Goal: Transaction & Acquisition: Purchase product/service

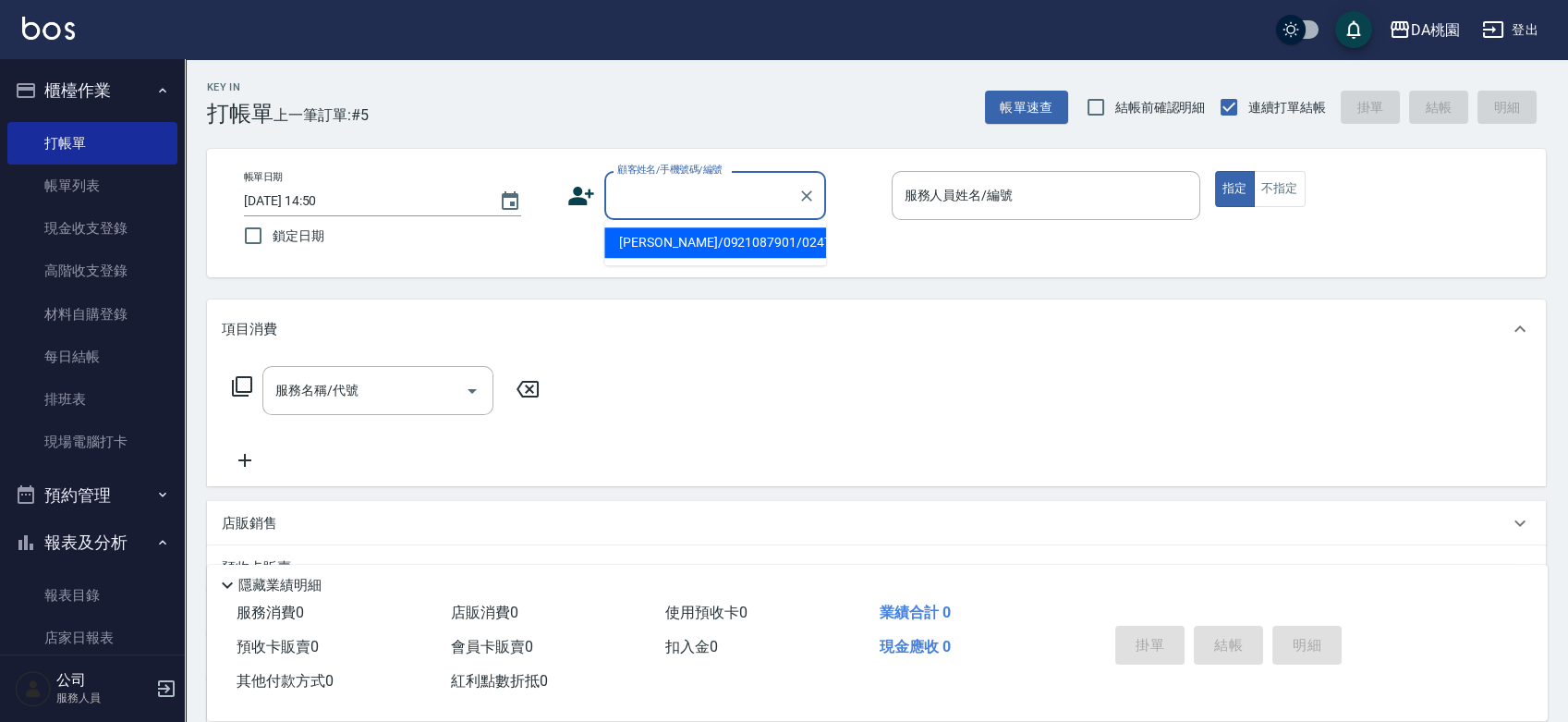
click at [675, 192] on input "顧客姓名/手機號碼/編號" at bounding box center [702, 196] width 178 height 32
type input "0978564080"
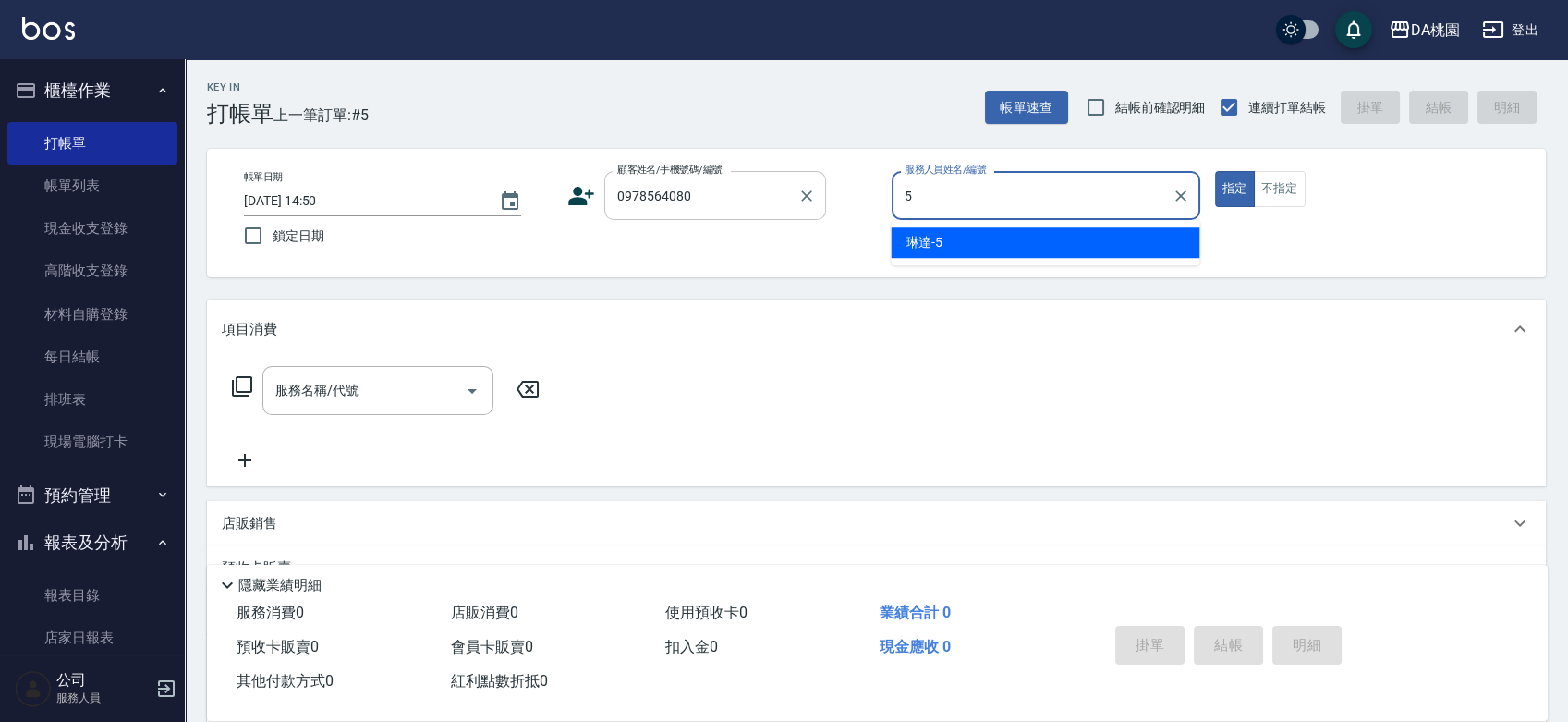
type input "琳達-5"
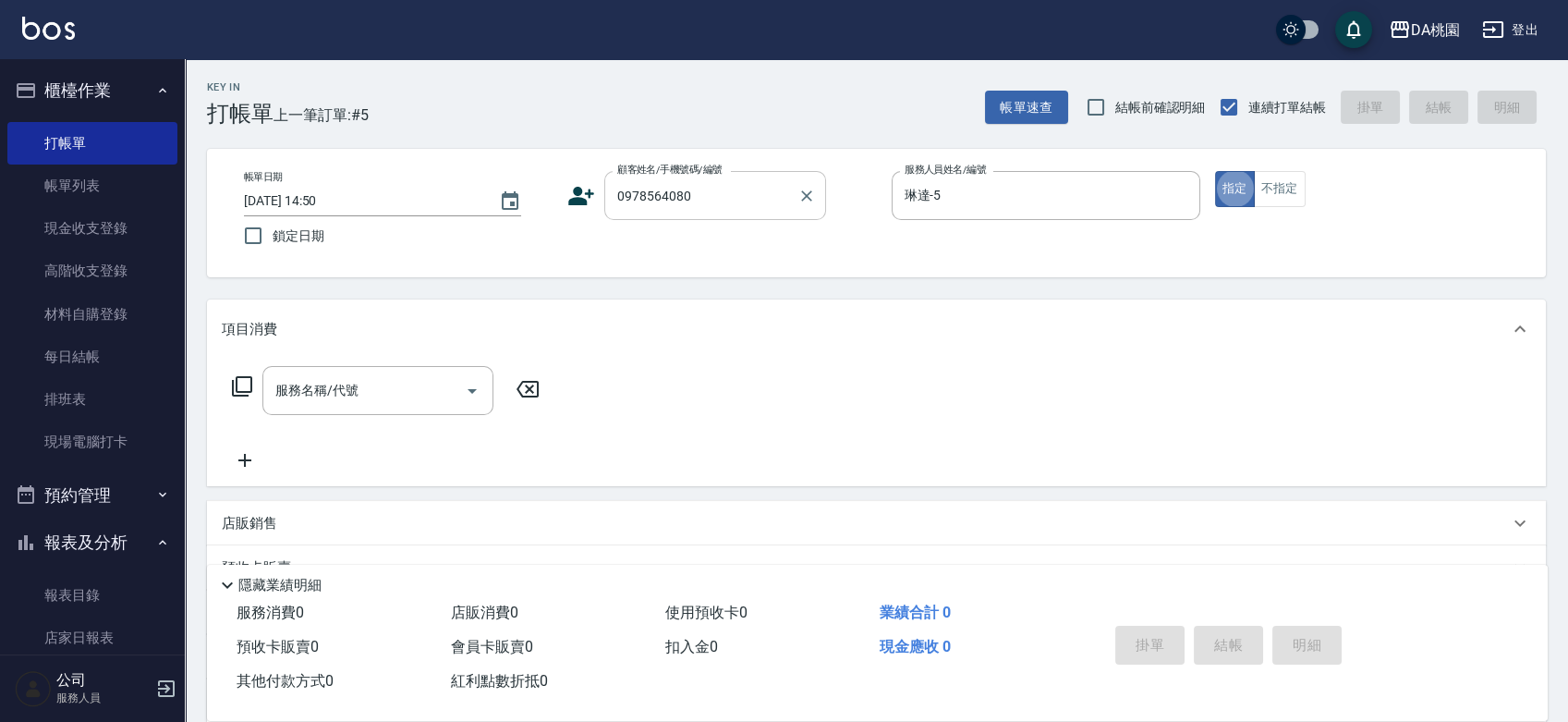
type button "true"
click at [1277, 183] on button "不指定" at bounding box center [1280, 189] width 52 height 36
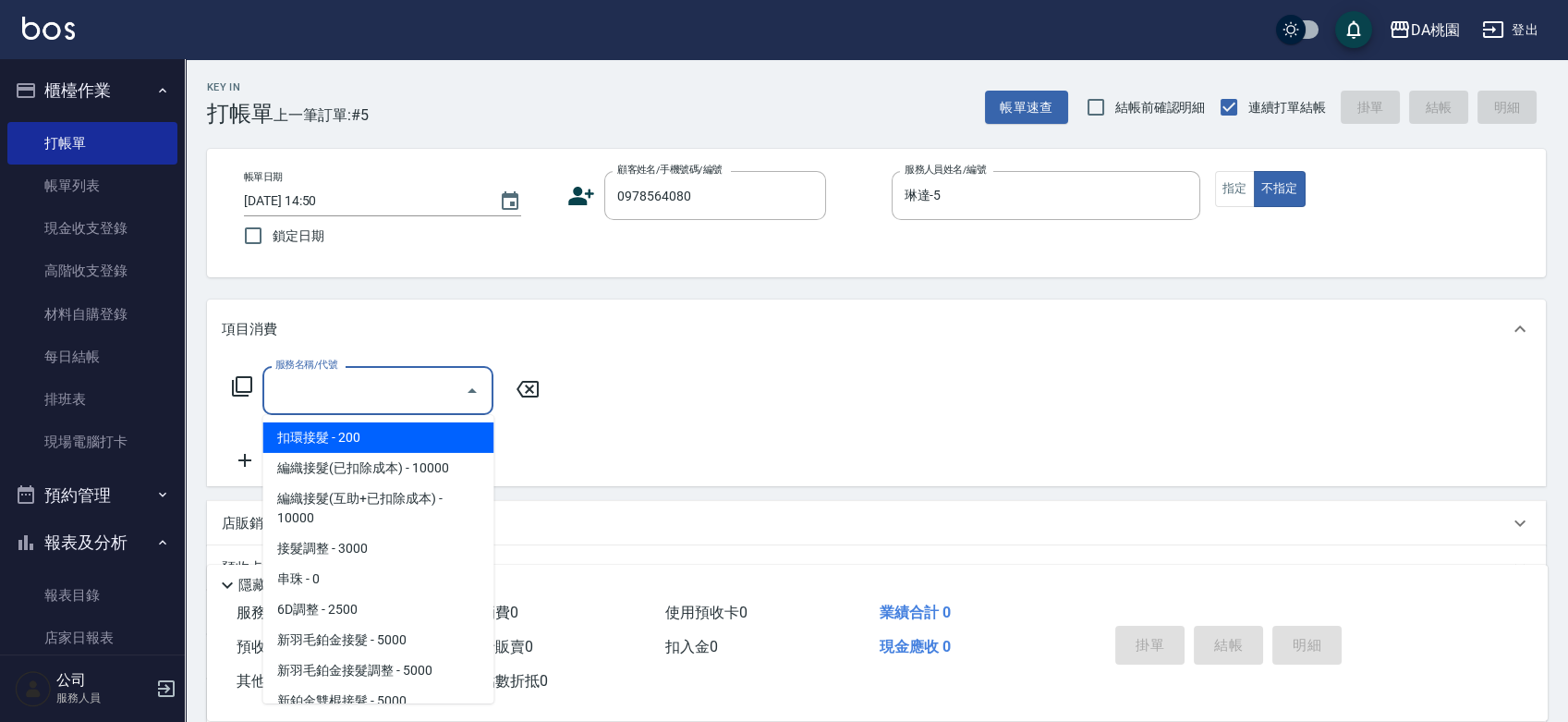
click at [383, 390] on input "服務名稱/代號" at bounding box center [363, 391] width 186 height 32
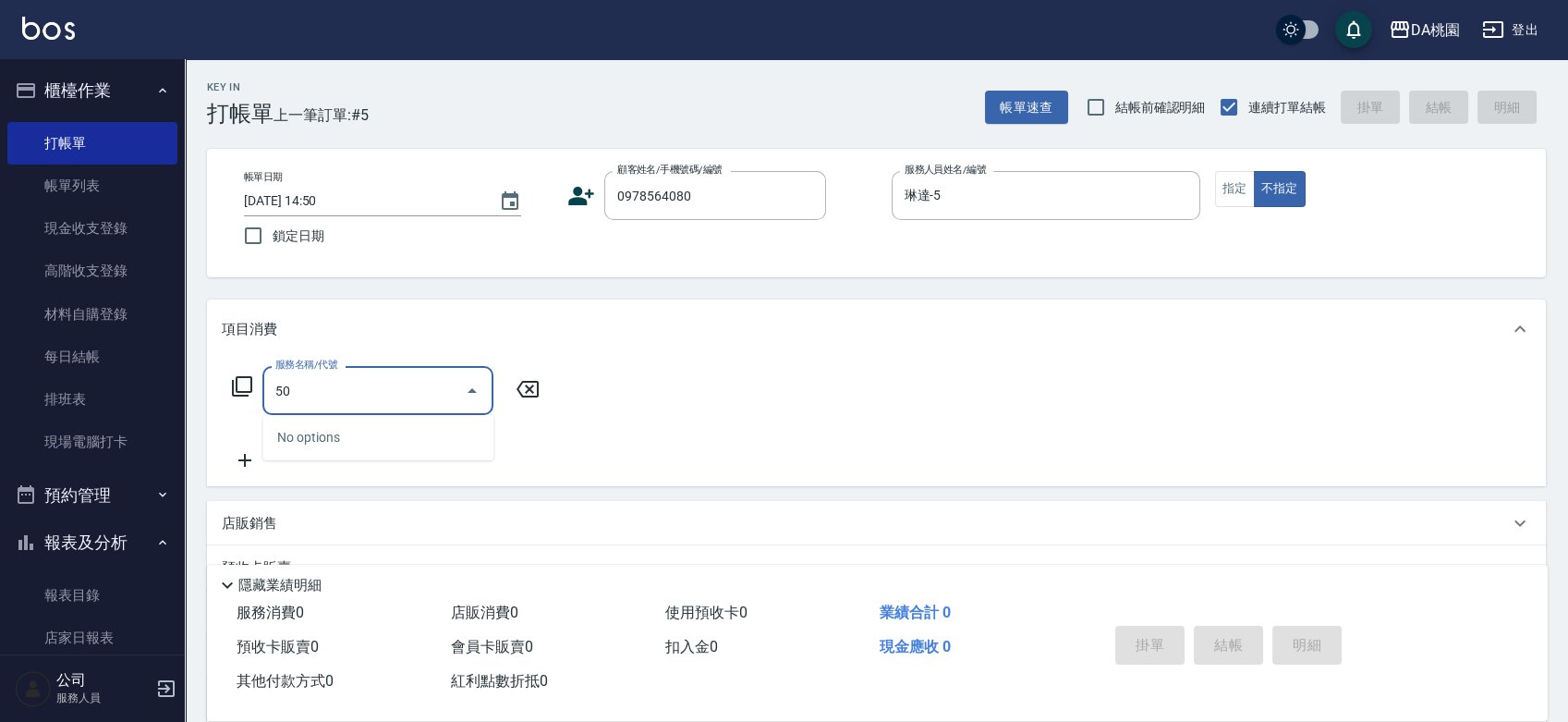
type input "508"
type input "30"
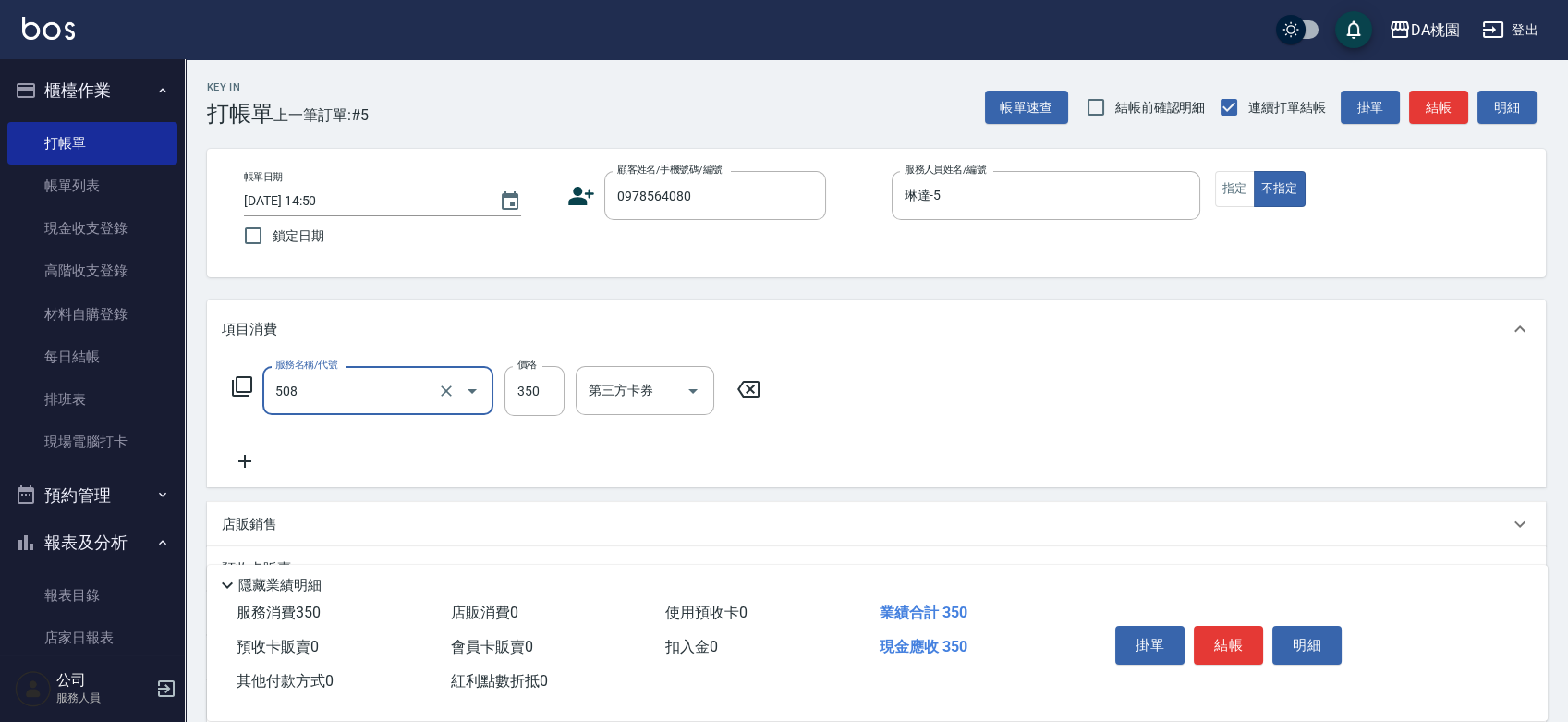
type input "精油舒壓洗髮(508)"
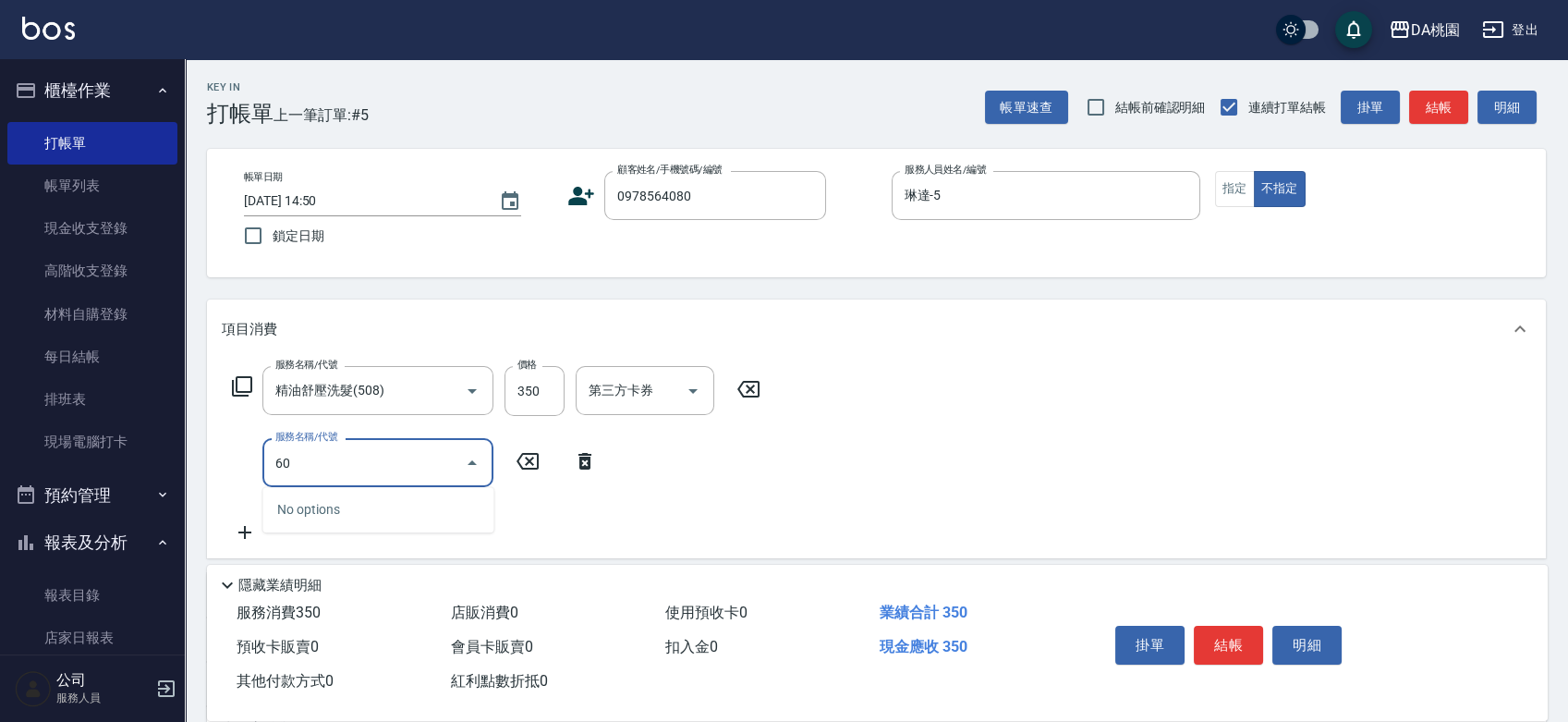
type input "600"
type input "70"
type input "基礎護髮(600)"
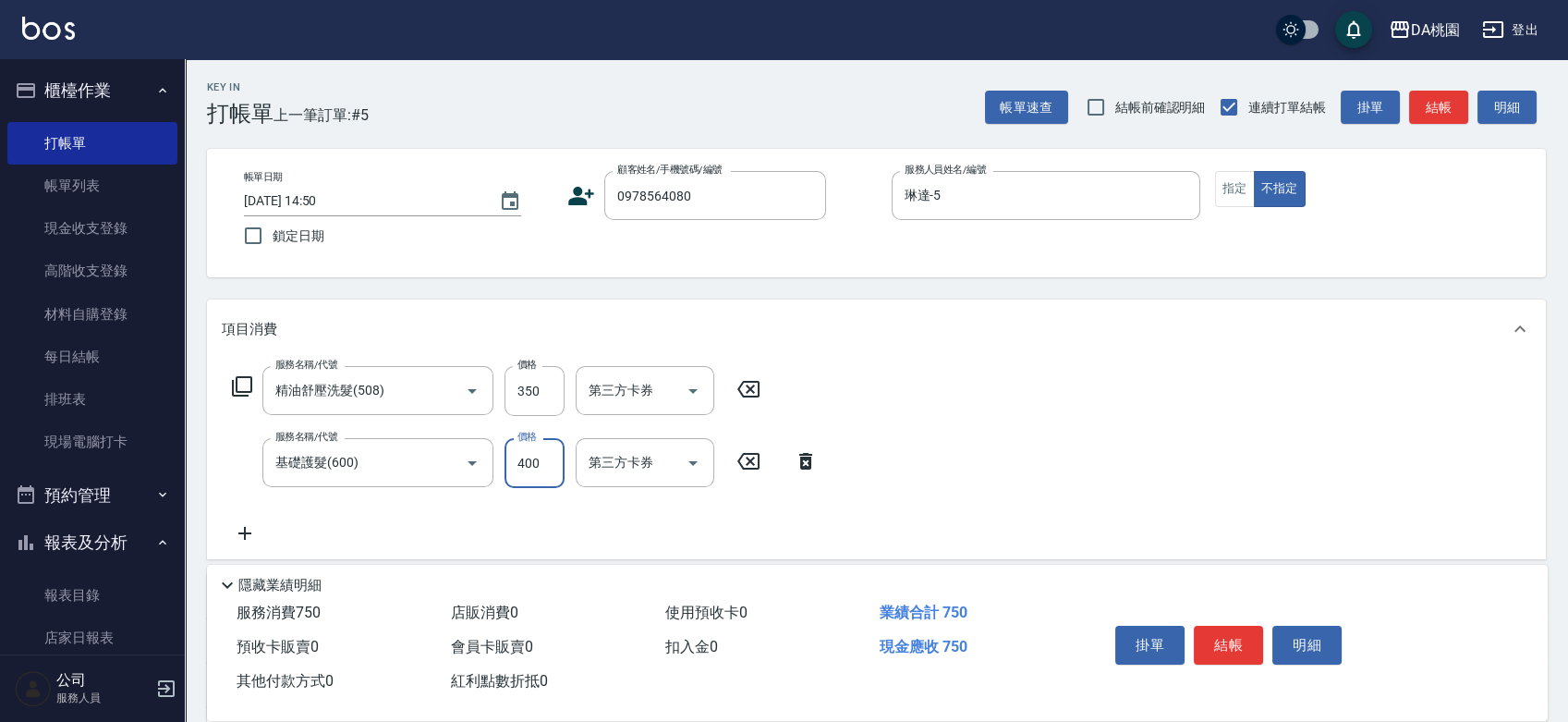
type input "30"
type input "300"
type input "60"
type input "300"
click at [550, 386] on input "350" at bounding box center [535, 391] width 61 height 50
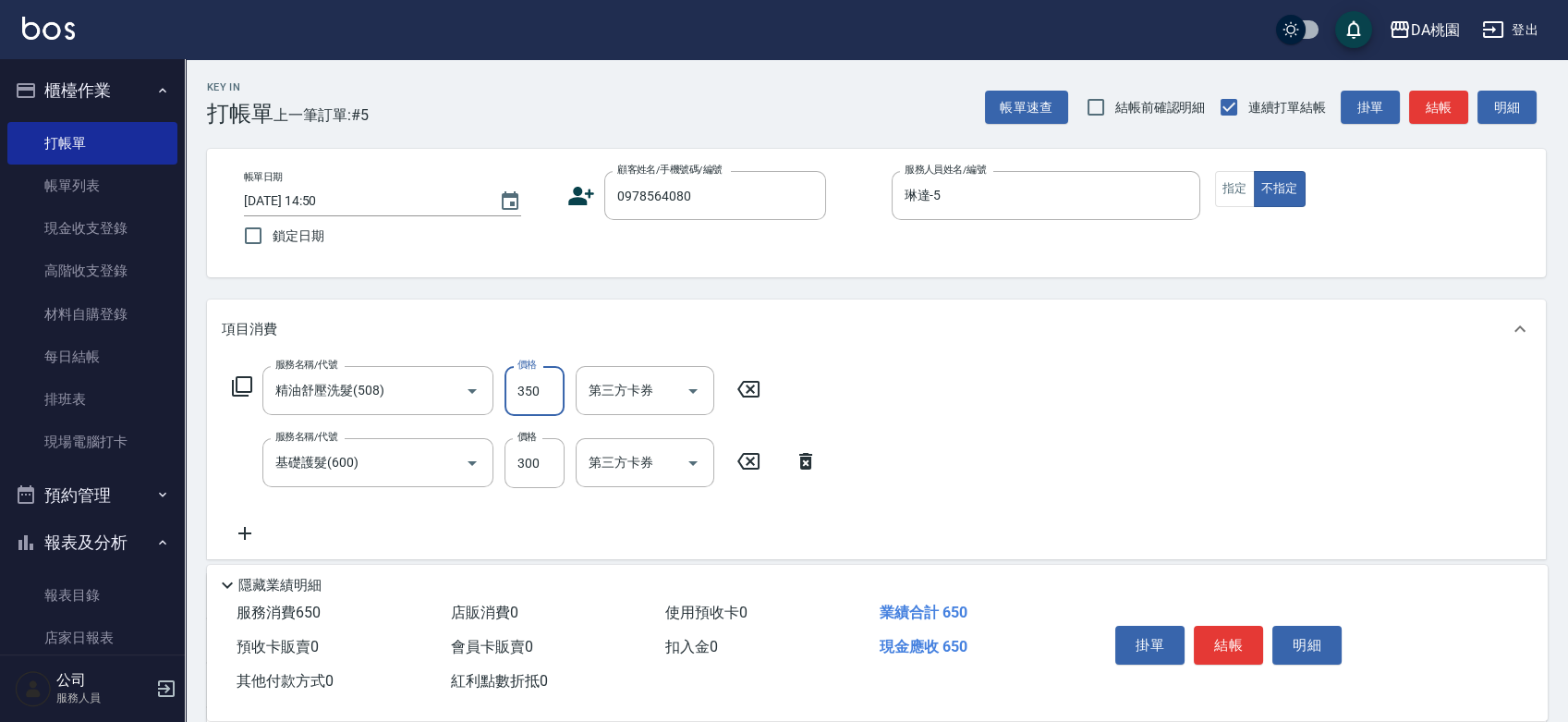
type input "3"
type input "30"
type input "300"
type input "60"
type input "300"
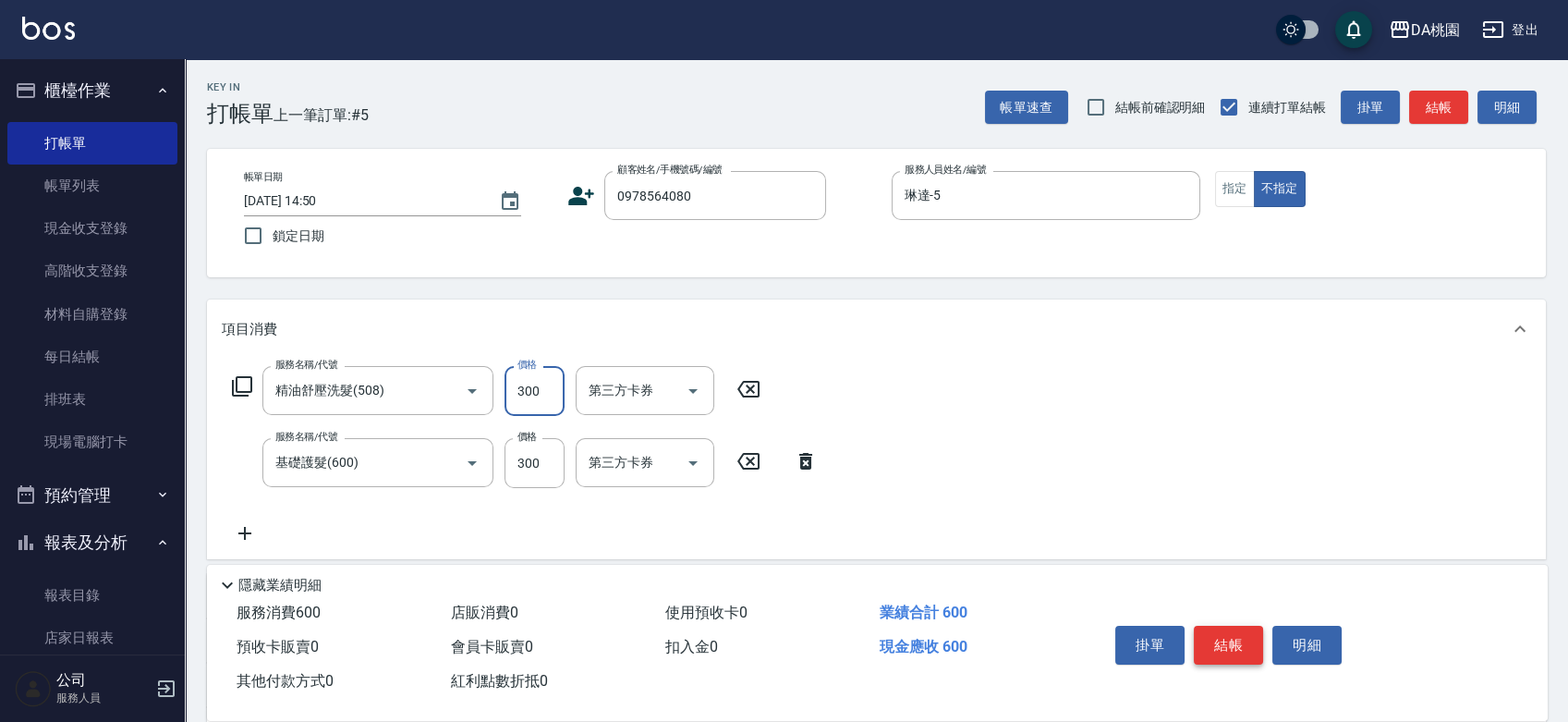
click at [1239, 633] on button "結帳" at bounding box center [1228, 645] width 69 height 39
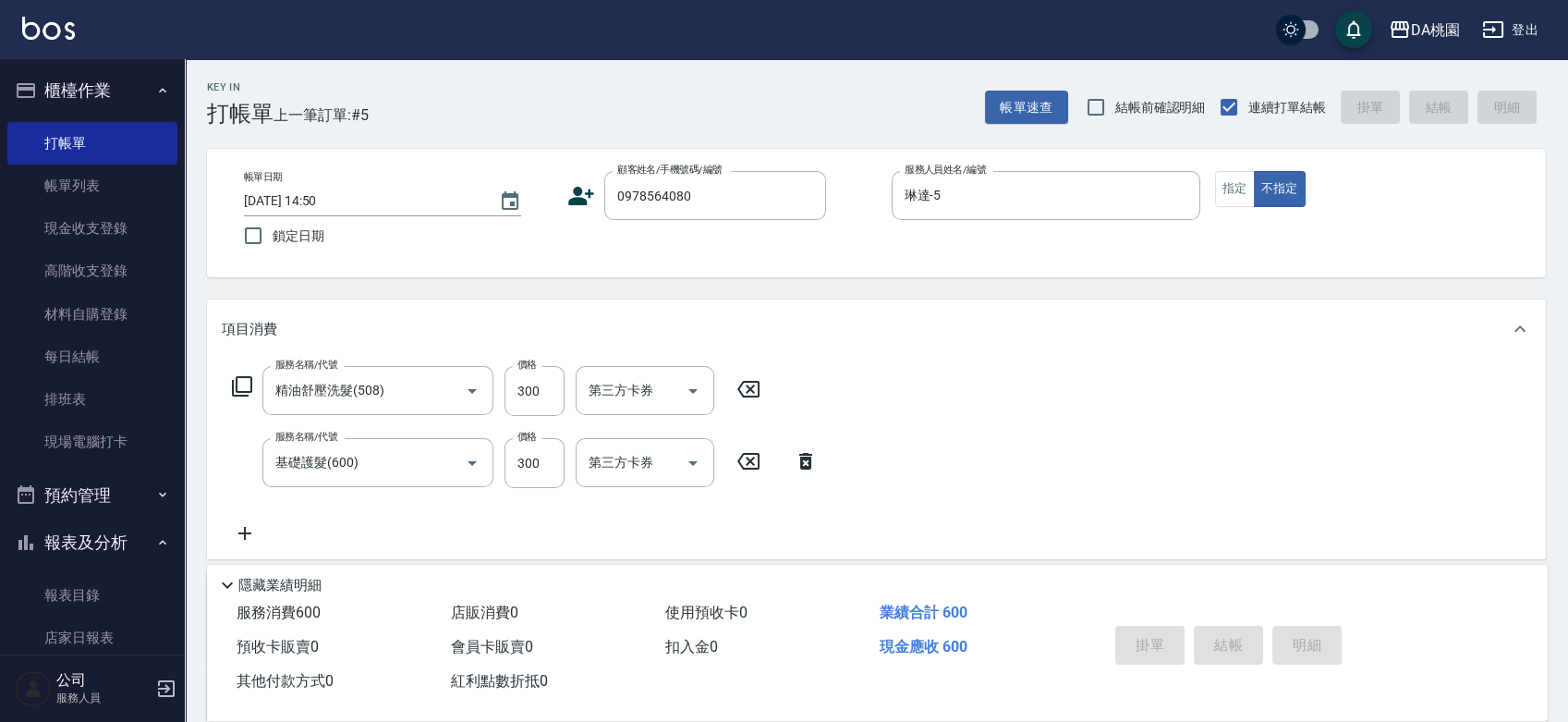
type input "[DATE] 15:41"
type input "0"
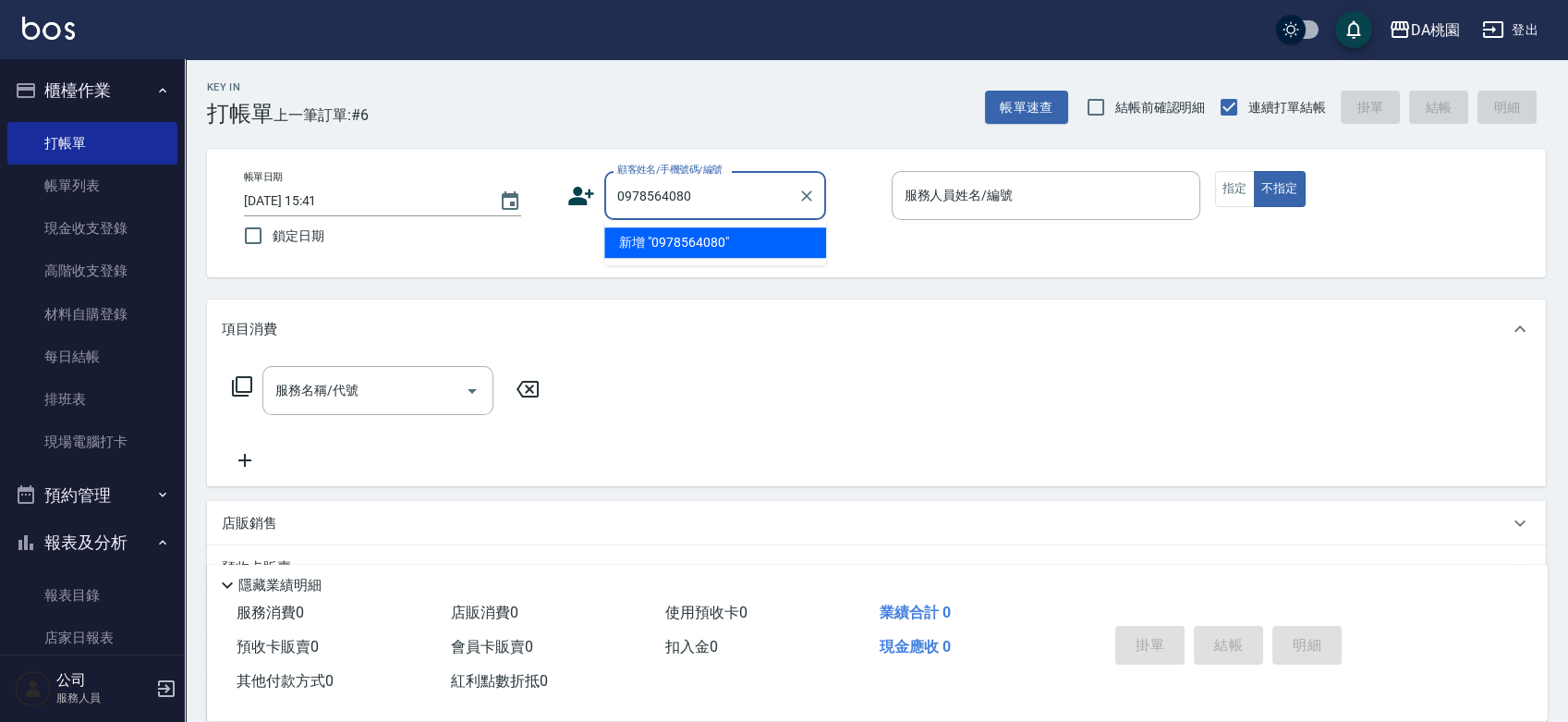
type input "0978564080"
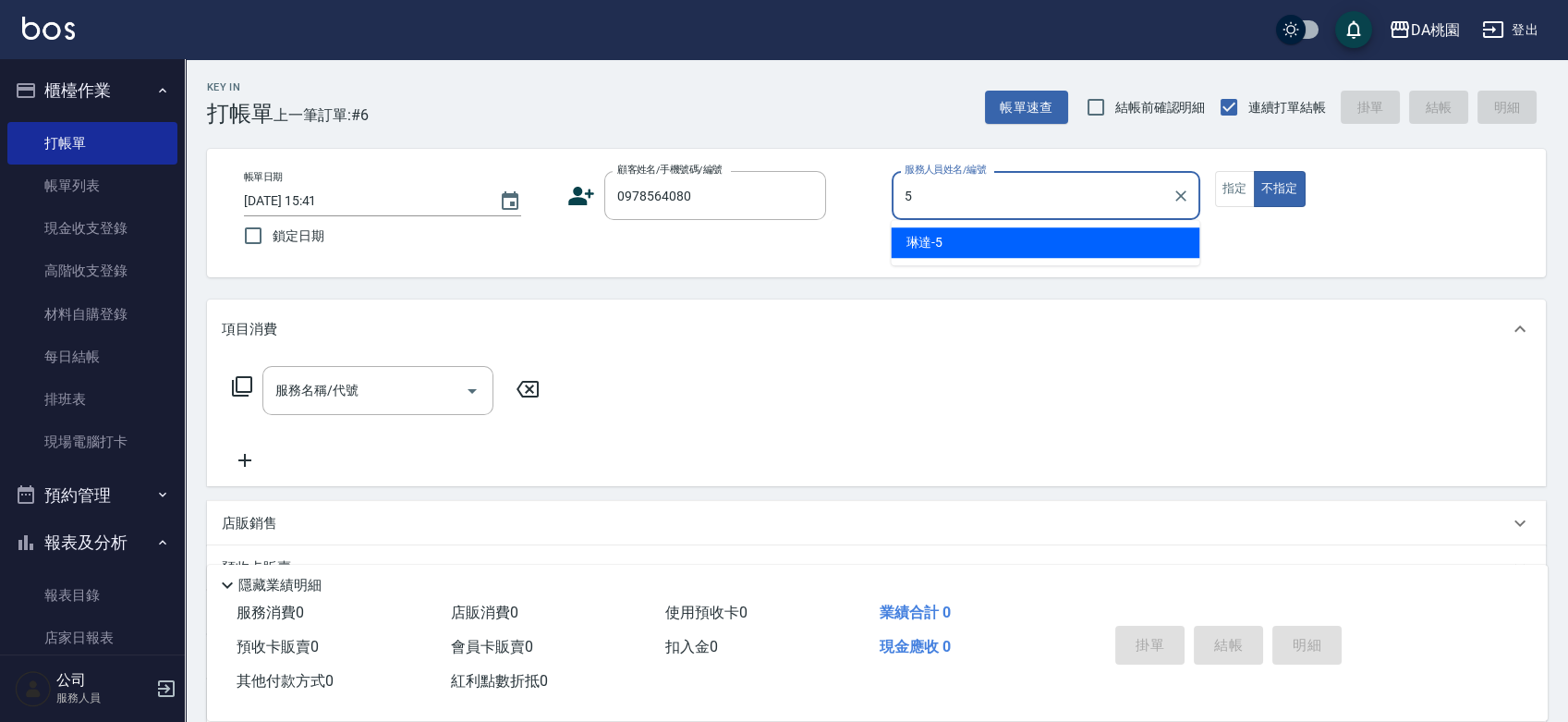
type input "琳達-5"
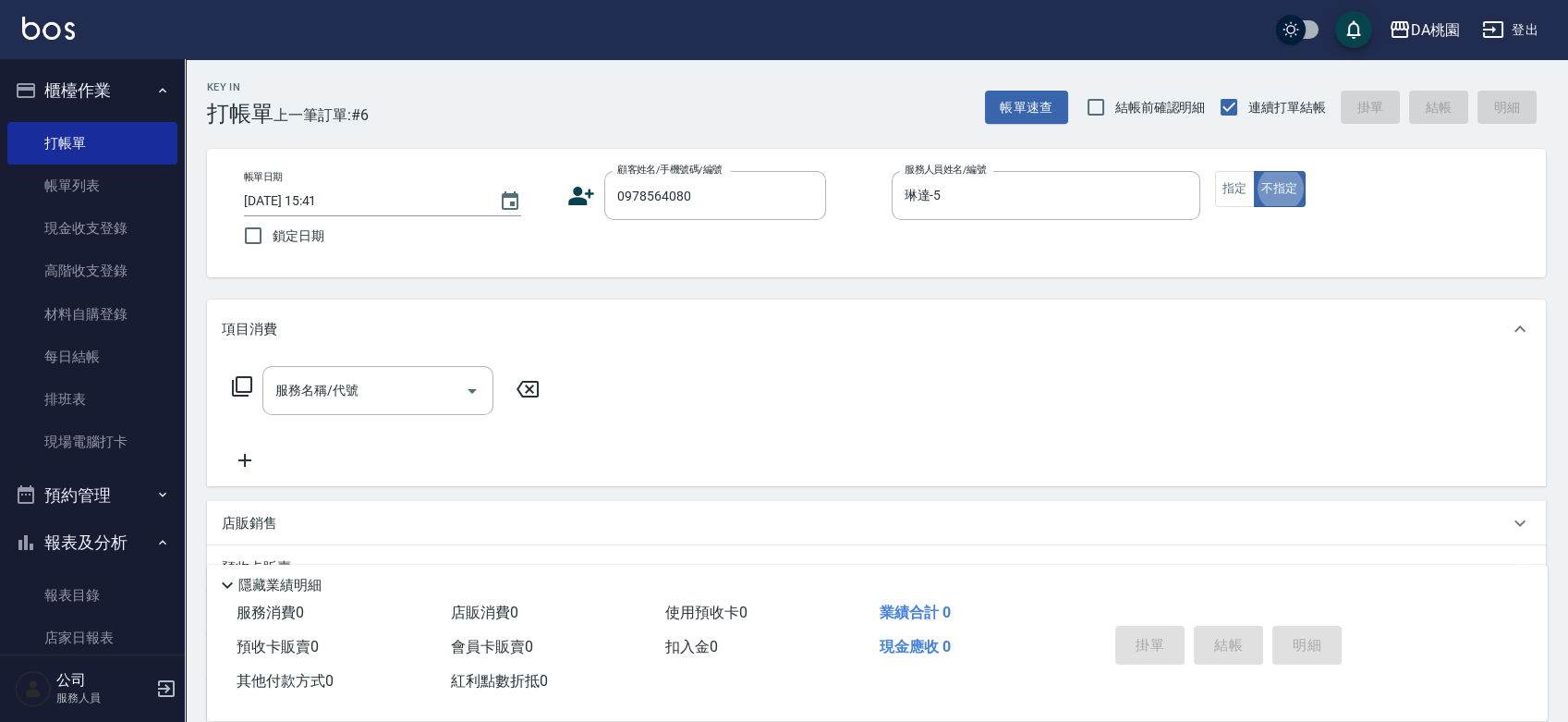
type button "false"
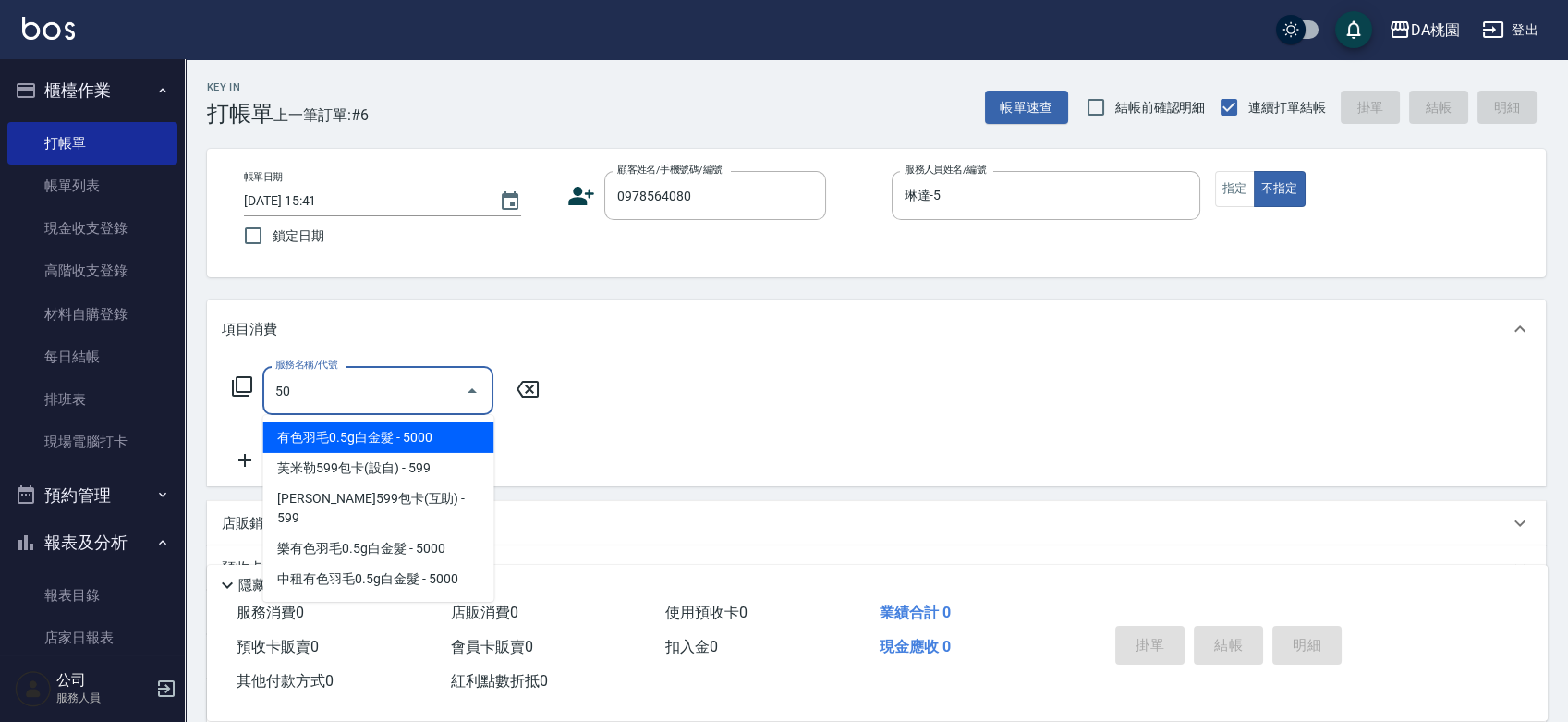
type input "508"
type input "30"
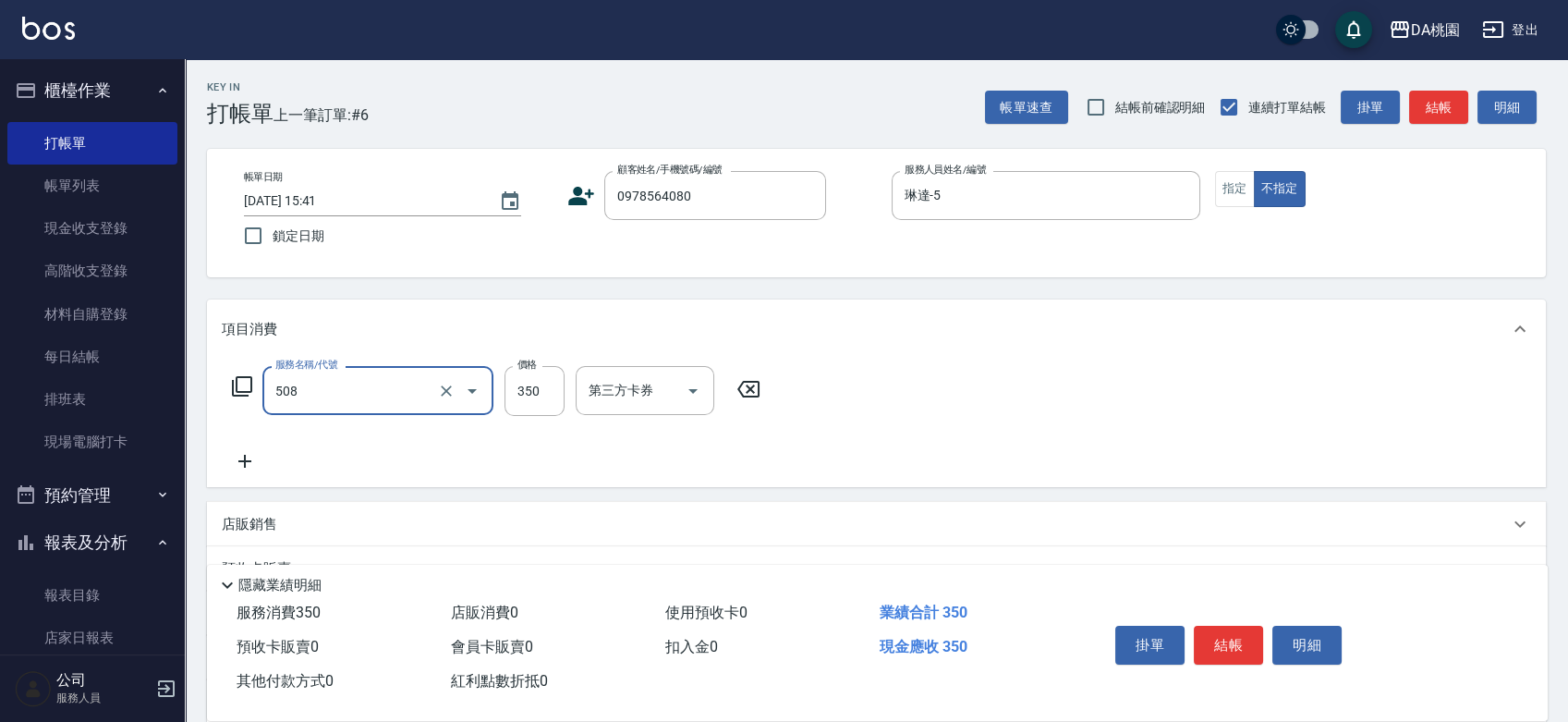
type input "精油舒壓洗髮(508)"
click at [1240, 633] on button "結帳" at bounding box center [1228, 645] width 69 height 39
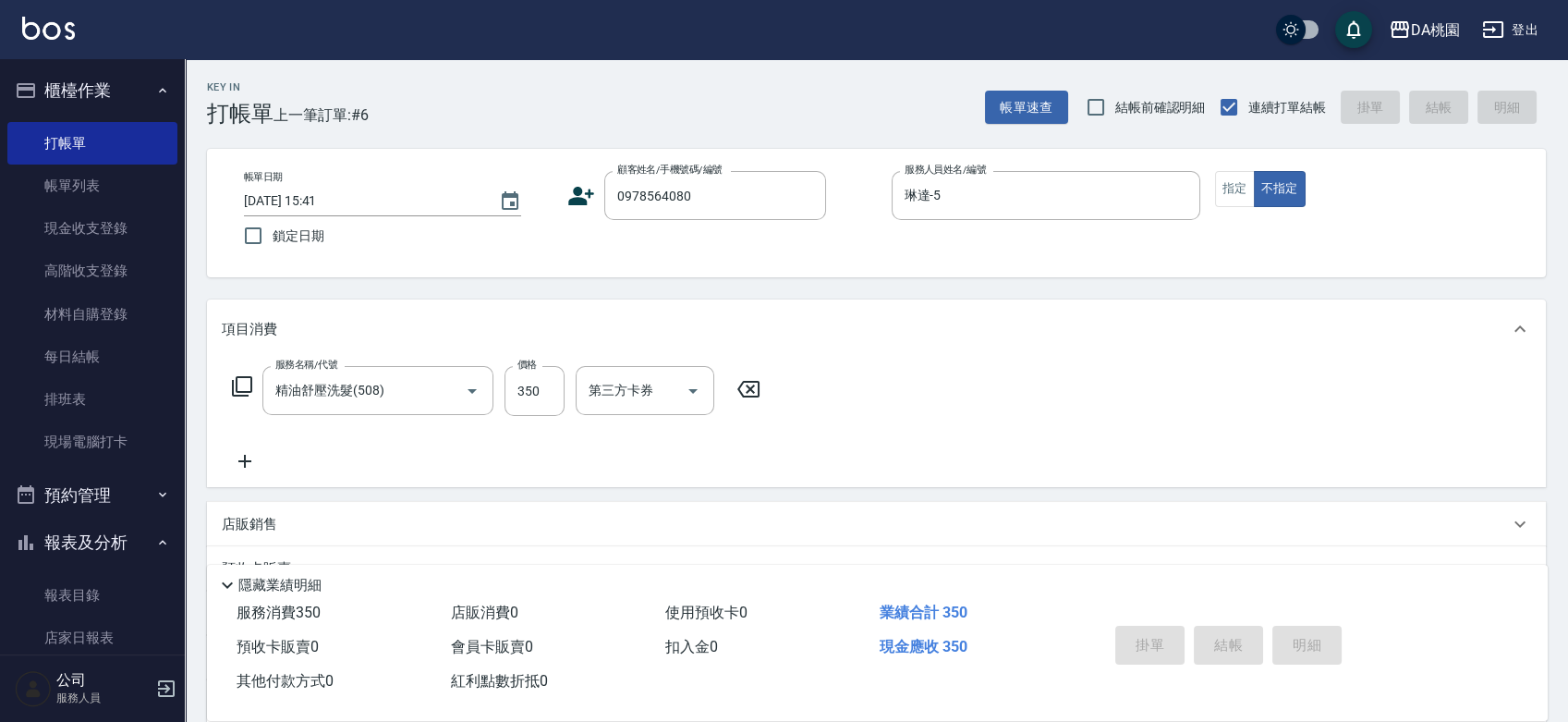
type input "0"
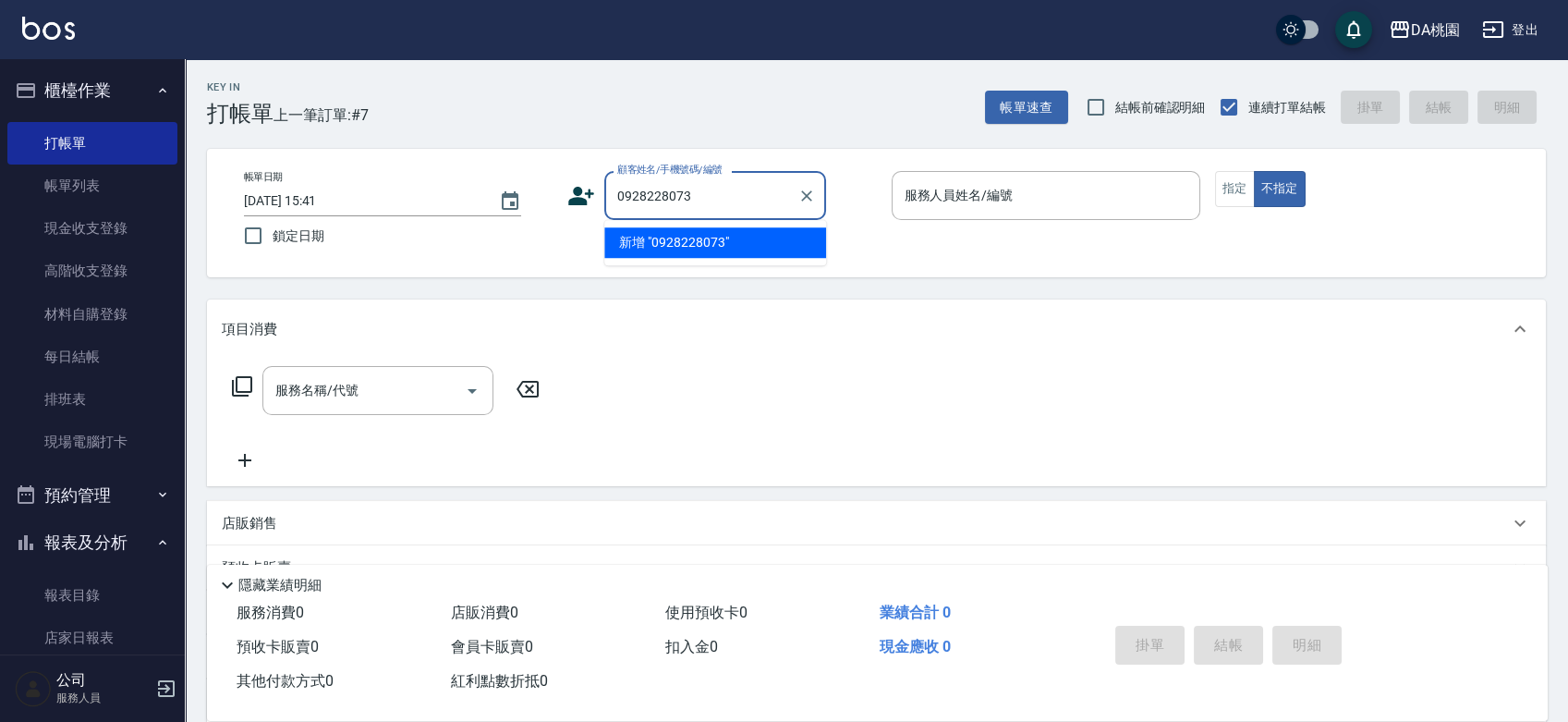
type input "0928228073"
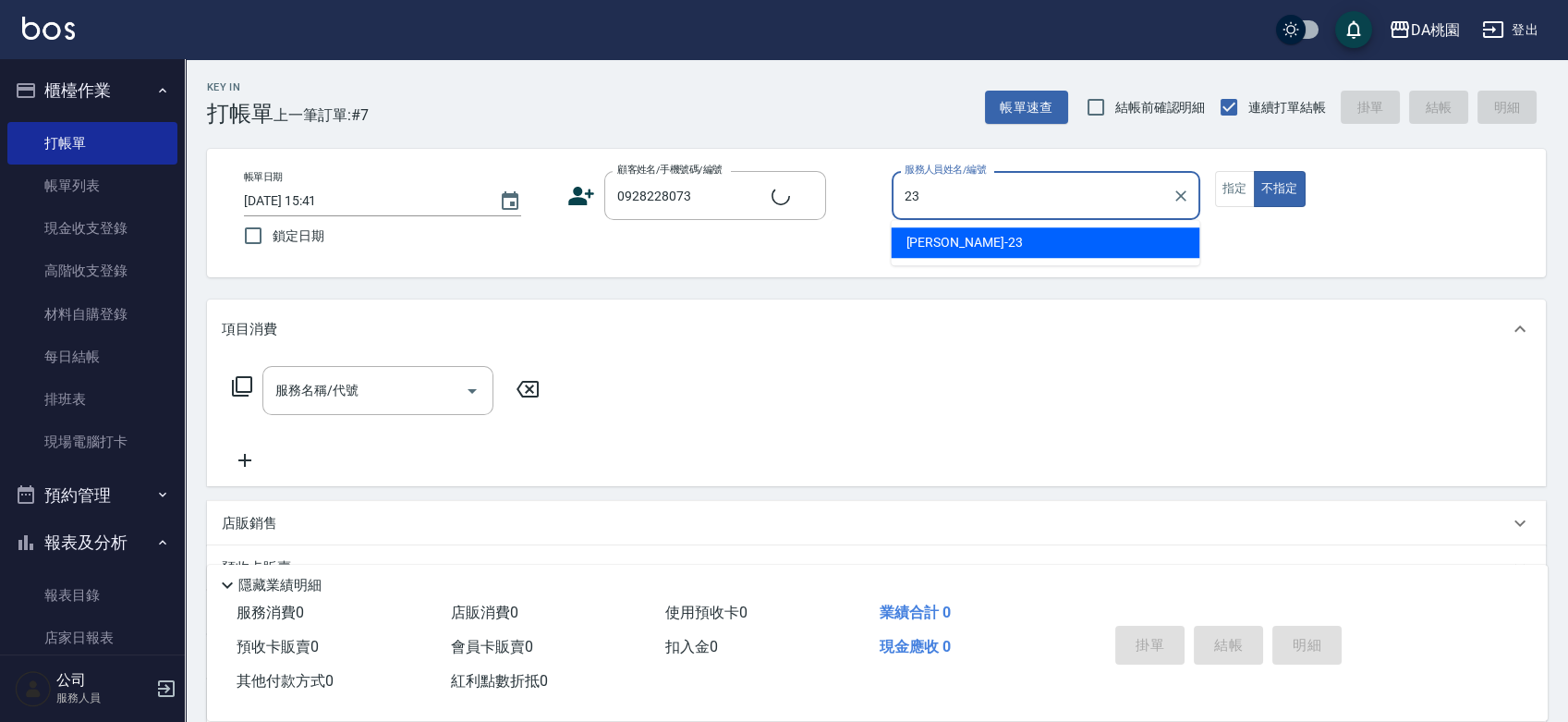
type input "亞瑟 -23"
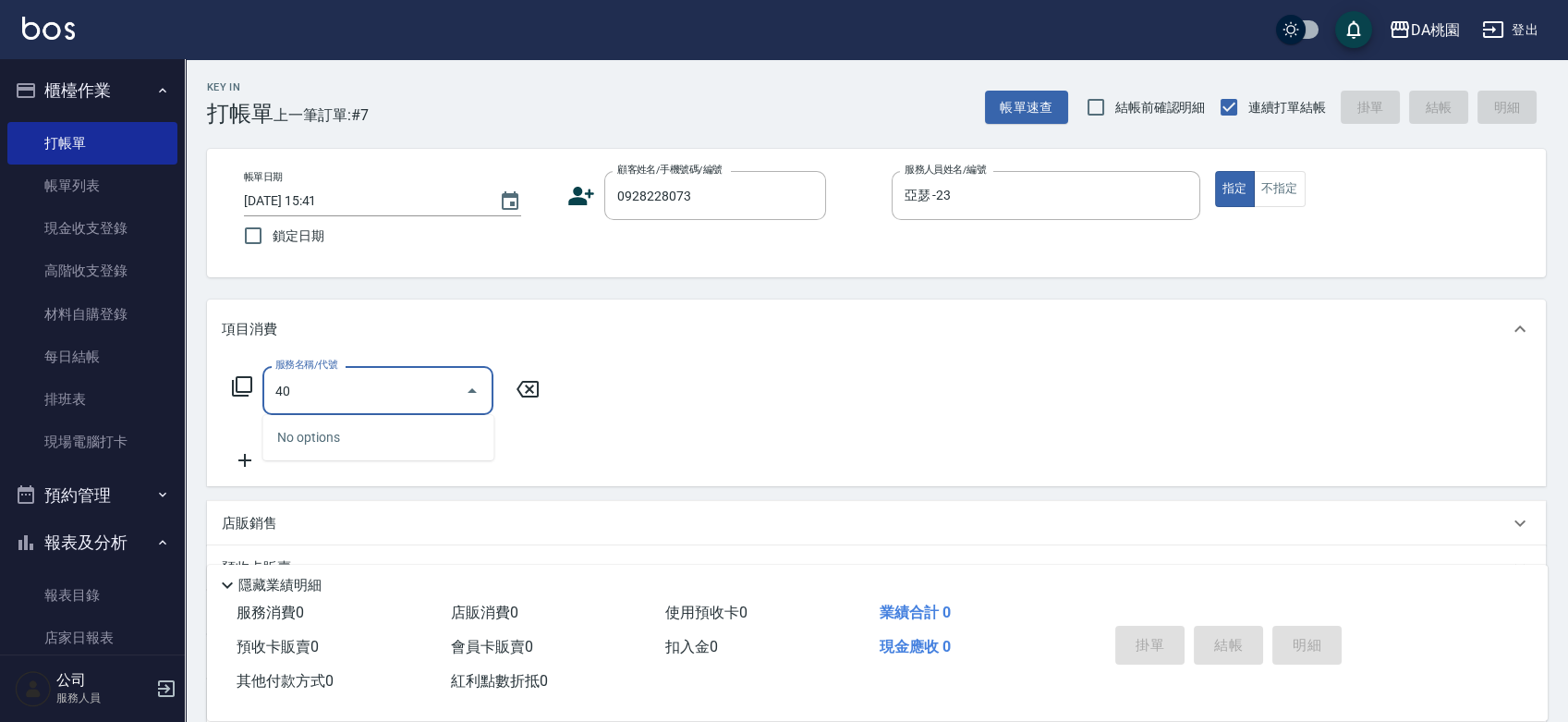
type input "401"
type input "150"
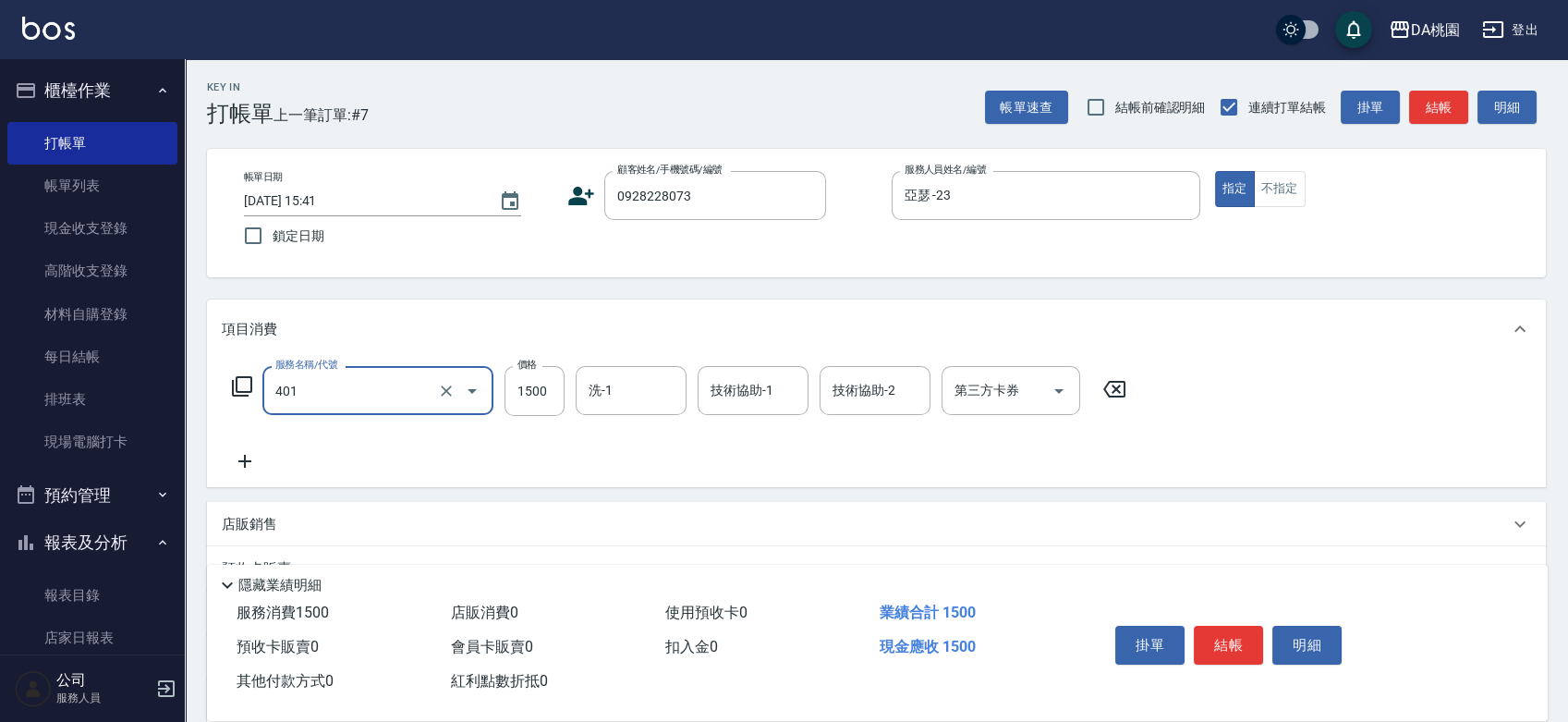
type input "染髮(互助)(401)"
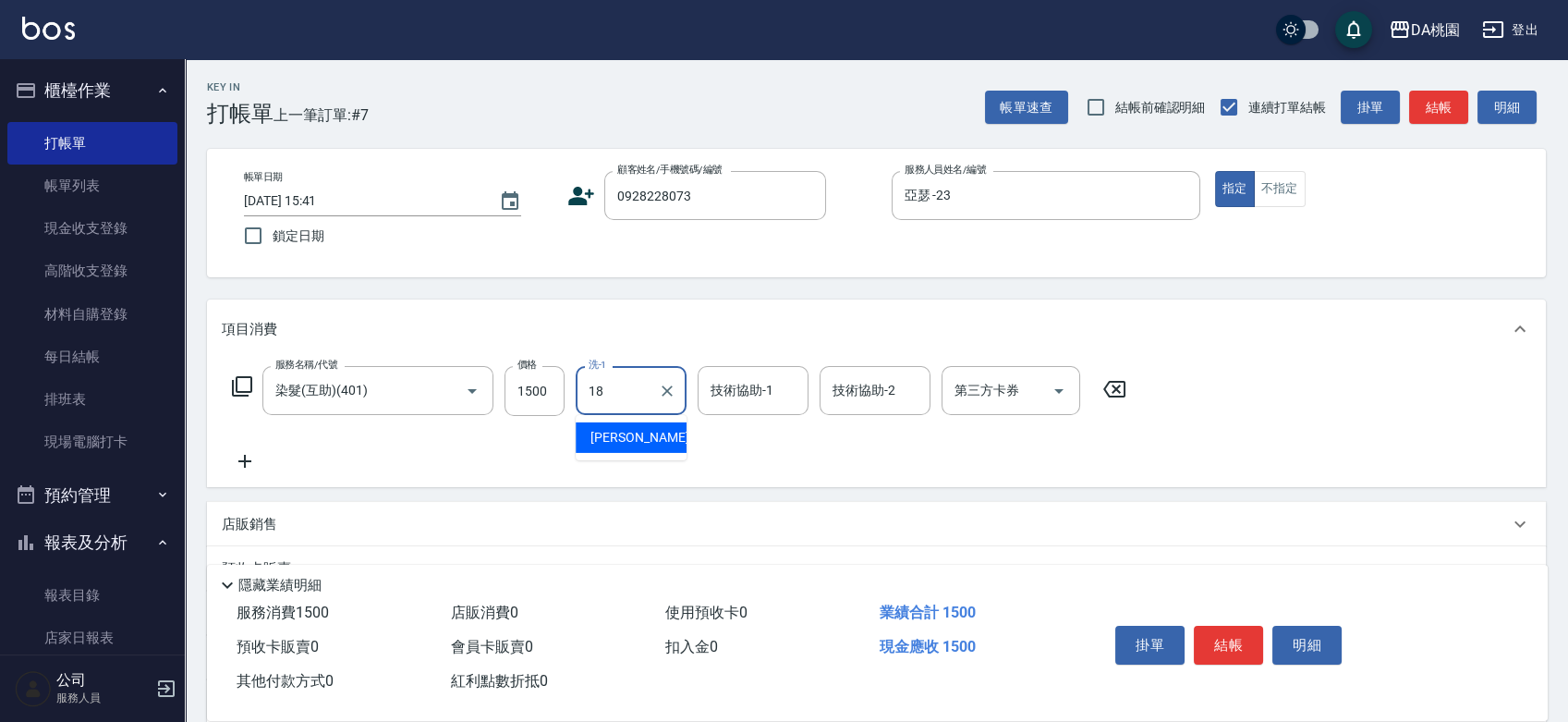
type input "[PERSON_NAME]-18"
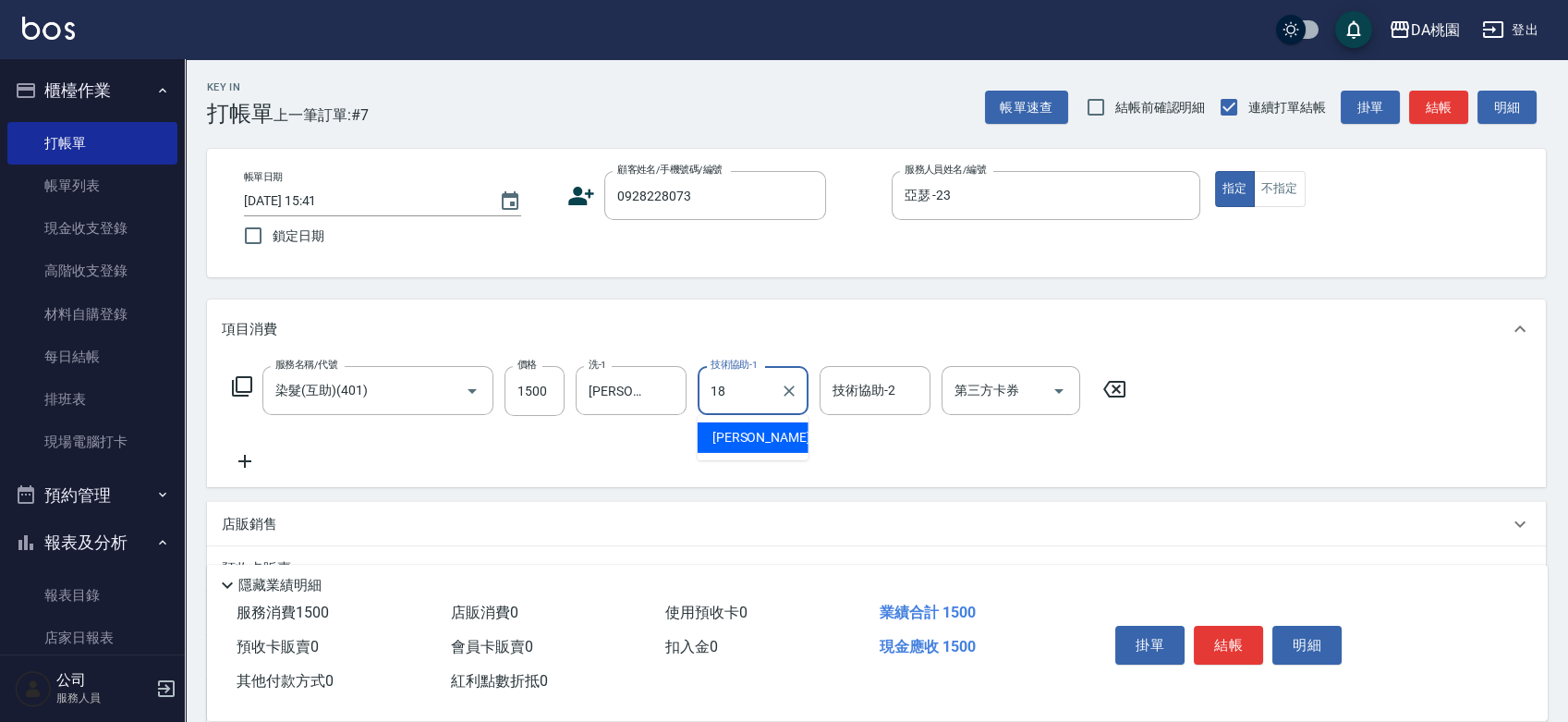
type input "[PERSON_NAME]-18"
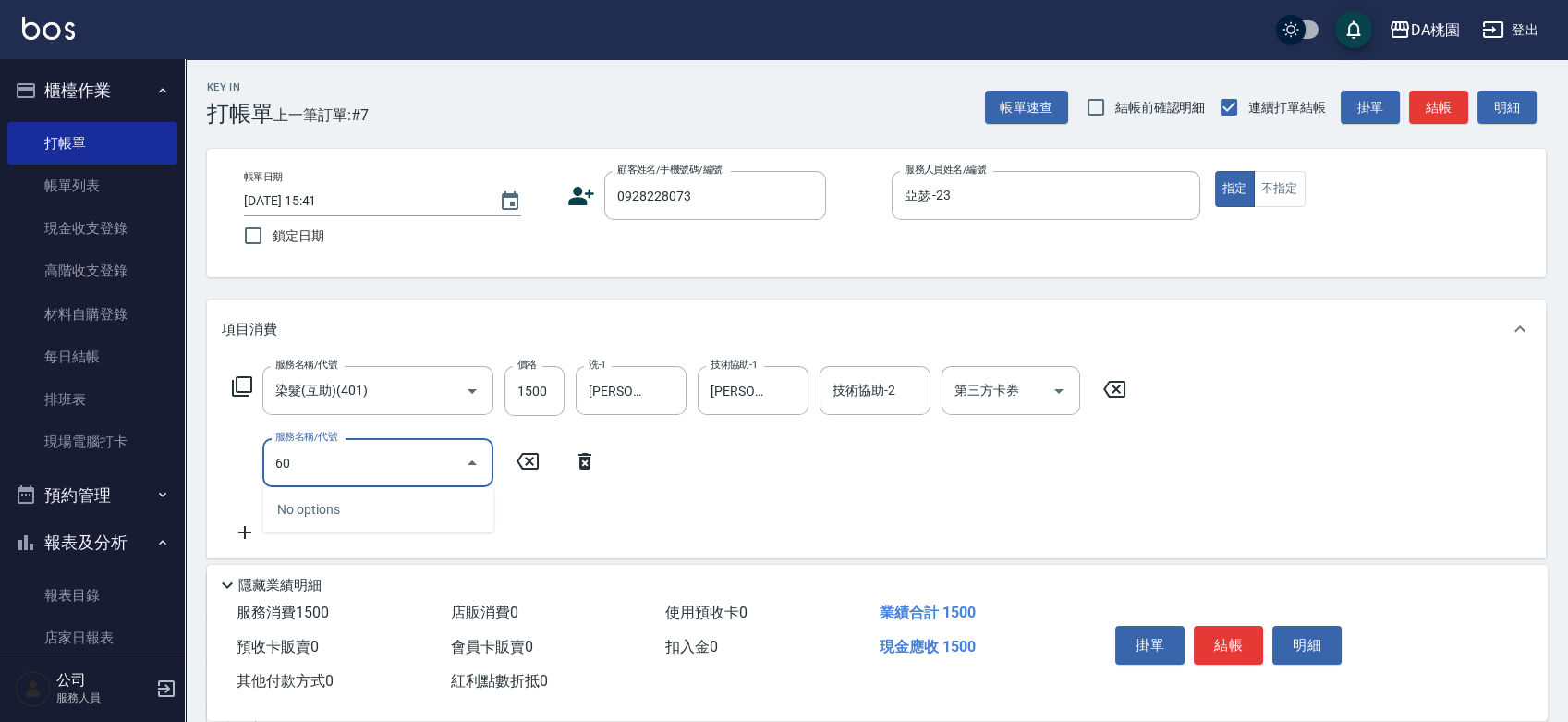
type input "609"
type input "270"
type input "鱗脂質護髮(互助)(609)"
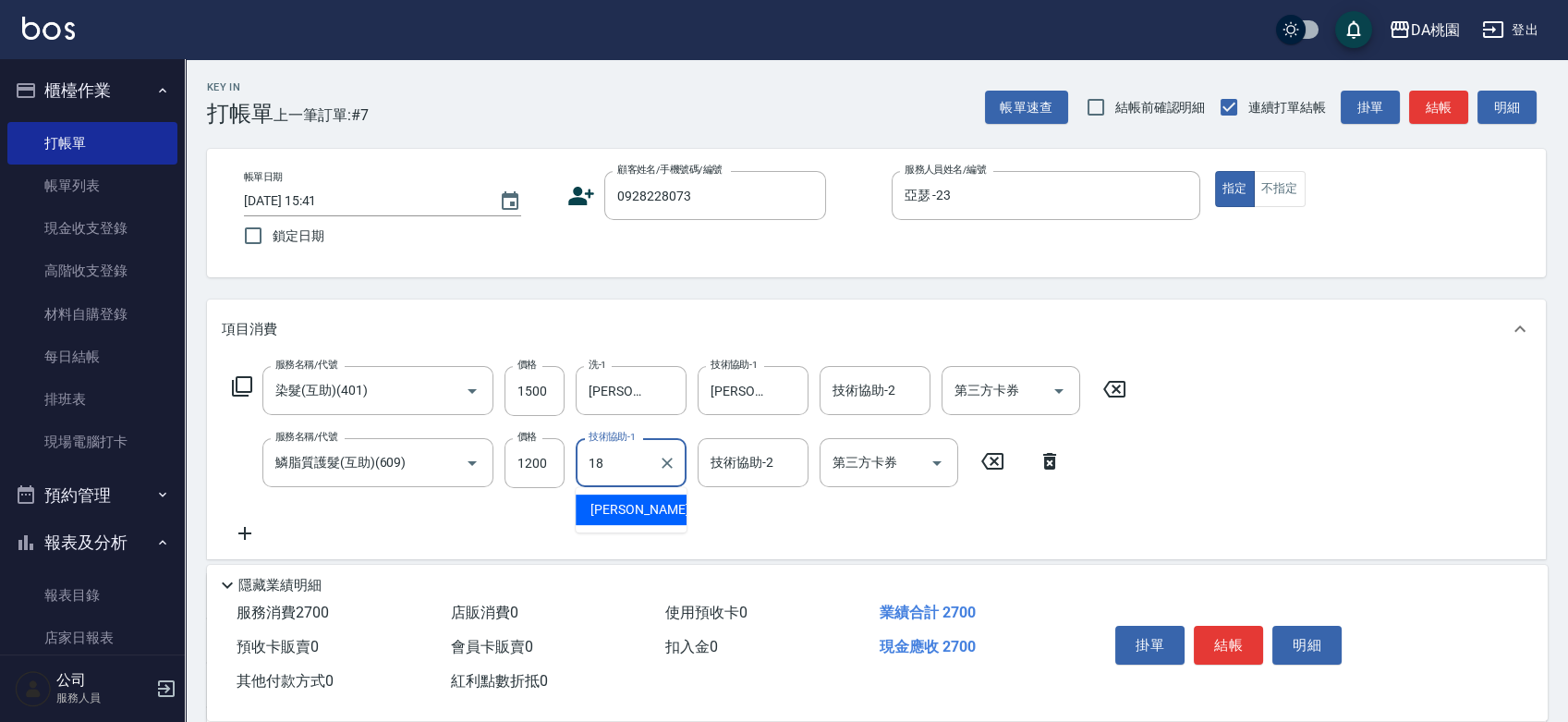
type input "[PERSON_NAME]-18"
click at [1240, 633] on button "結帳" at bounding box center [1228, 645] width 69 height 39
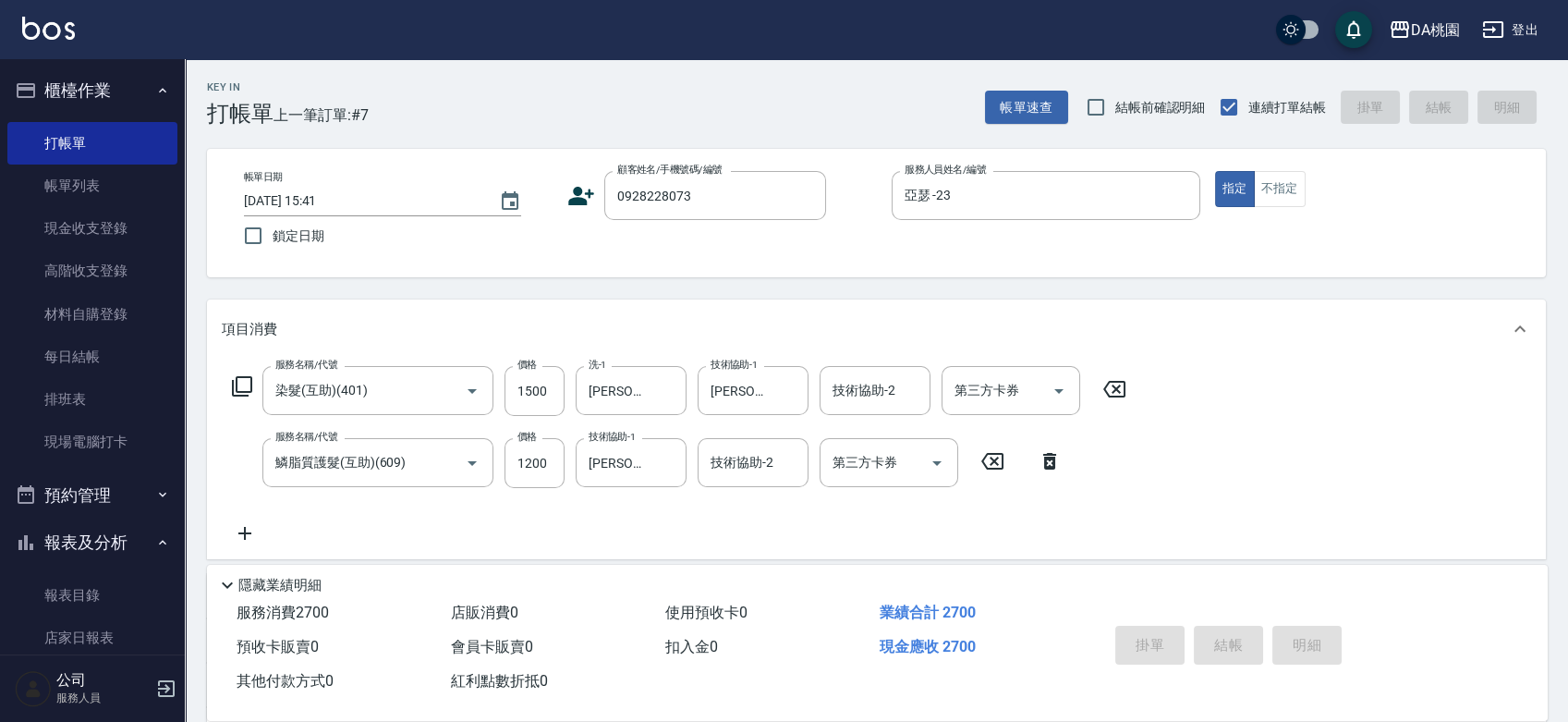
type input "0"
